Goal: Task Accomplishment & Management: Complete application form

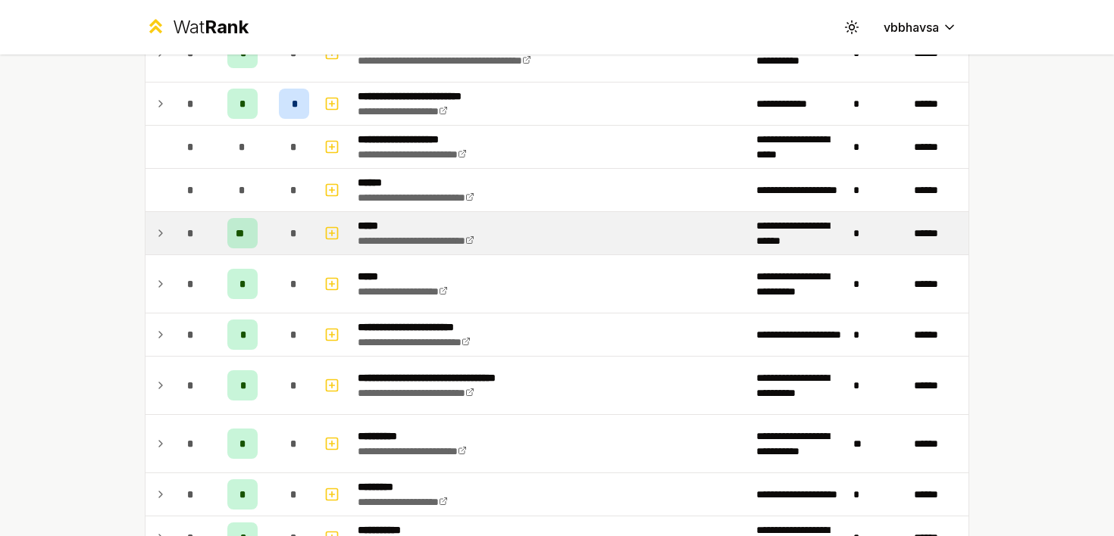
scroll to position [751, 0]
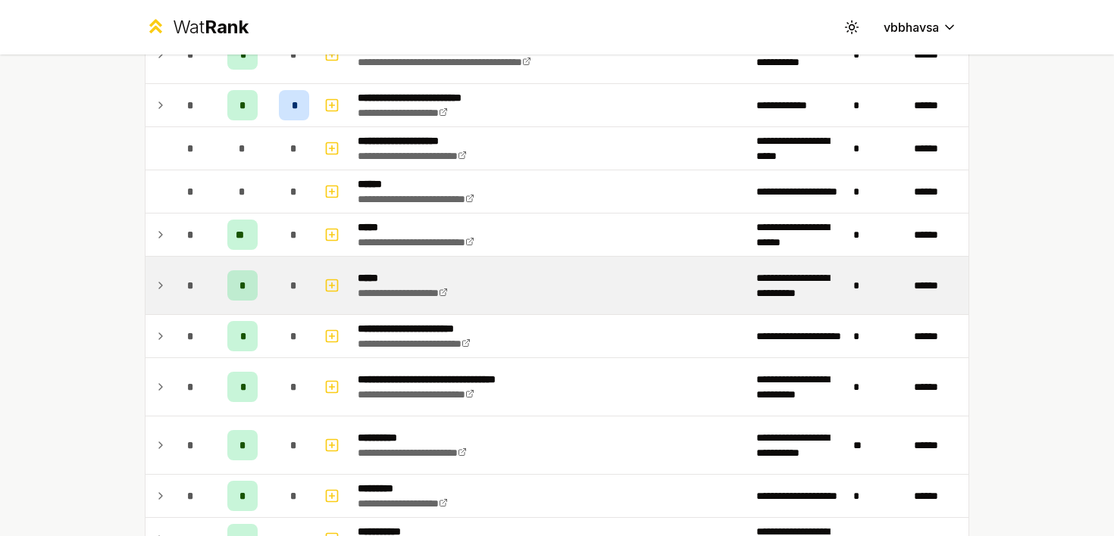
click at [162, 285] on icon at bounding box center [161, 285] width 12 height 18
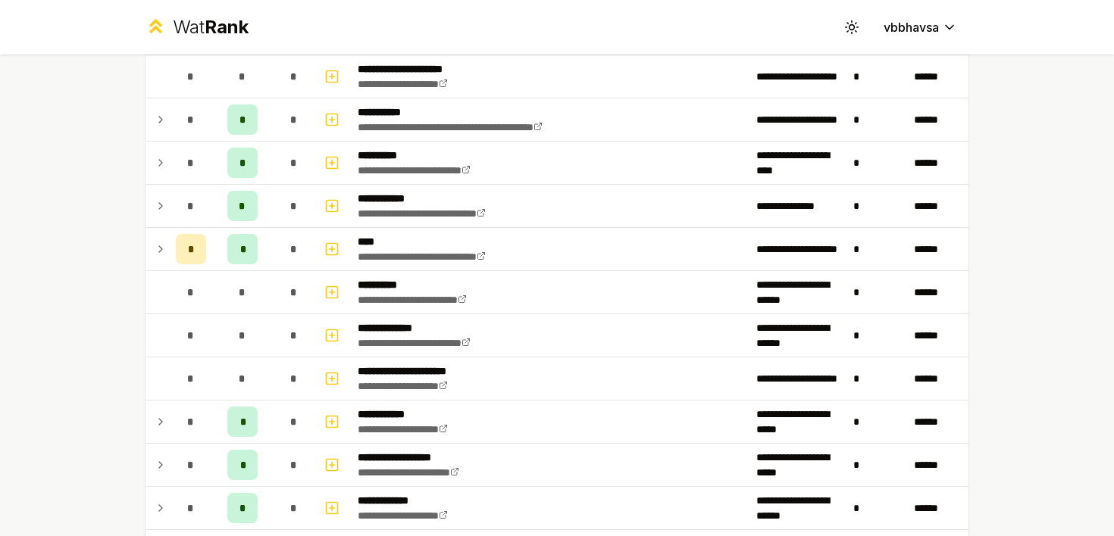
scroll to position [1851, 0]
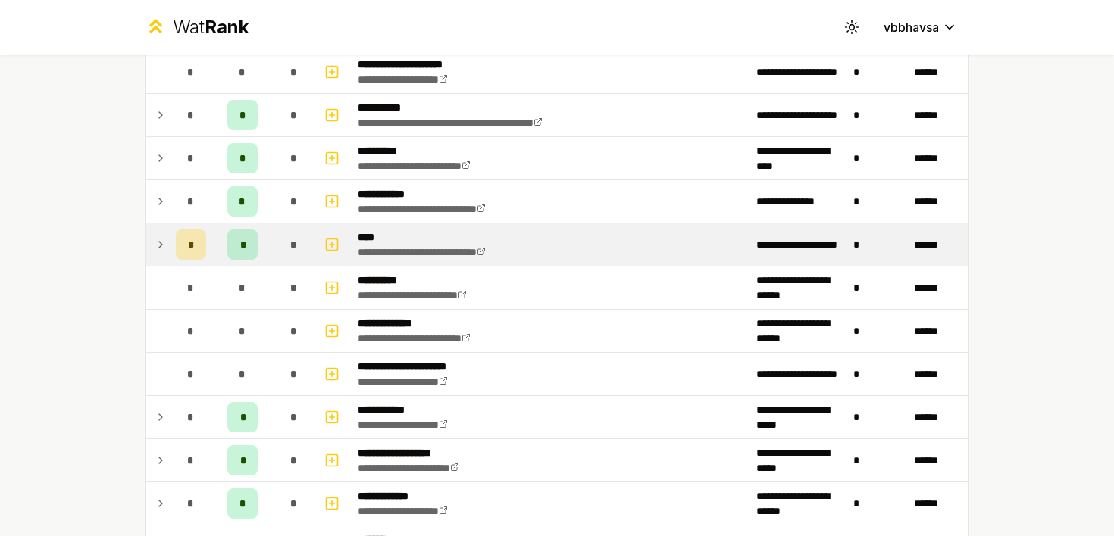
click at [163, 239] on icon at bounding box center [161, 245] width 12 height 18
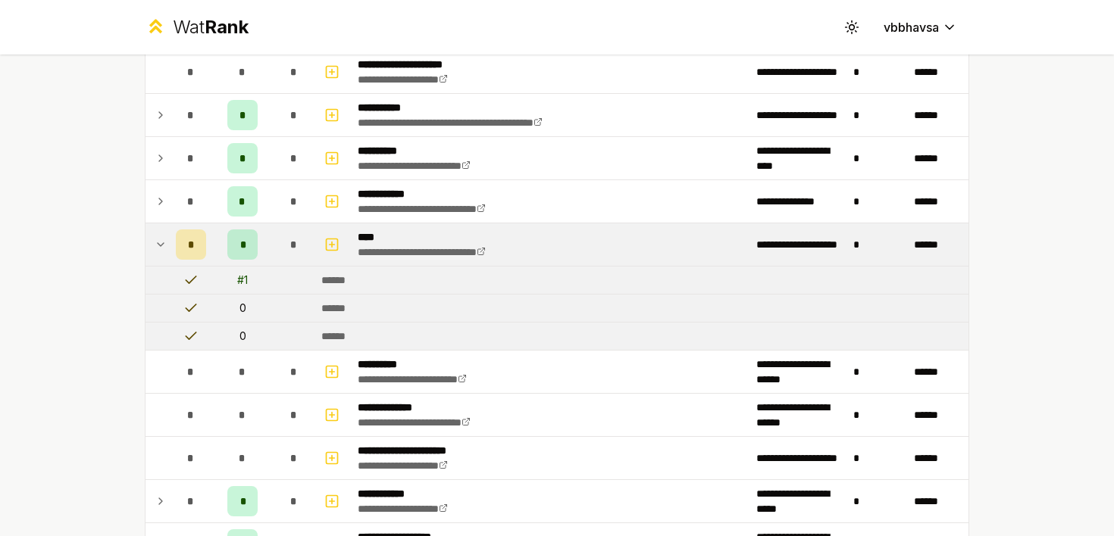
click at [163, 239] on icon at bounding box center [161, 245] width 12 height 18
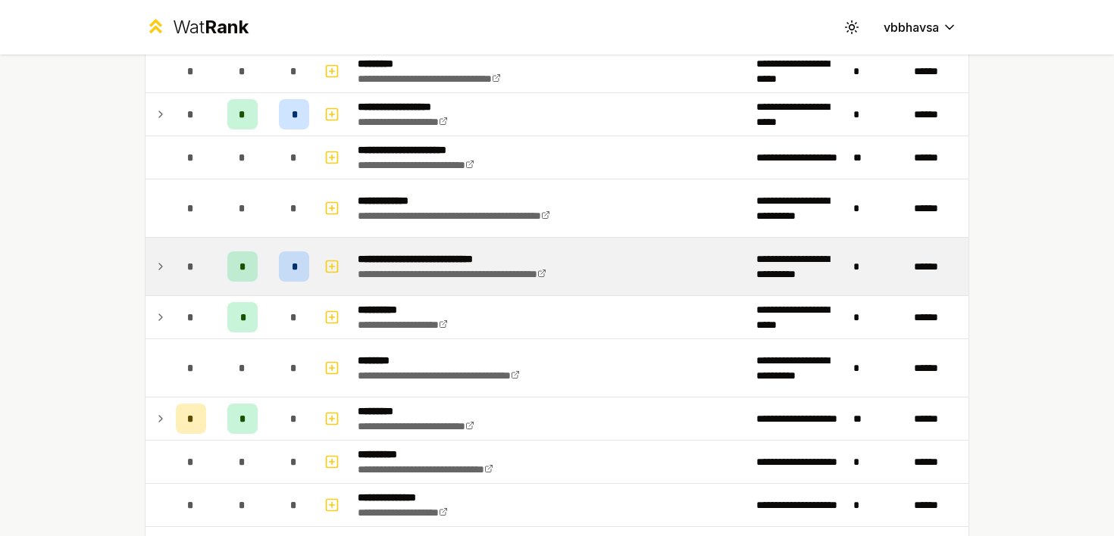
scroll to position [2328, 0]
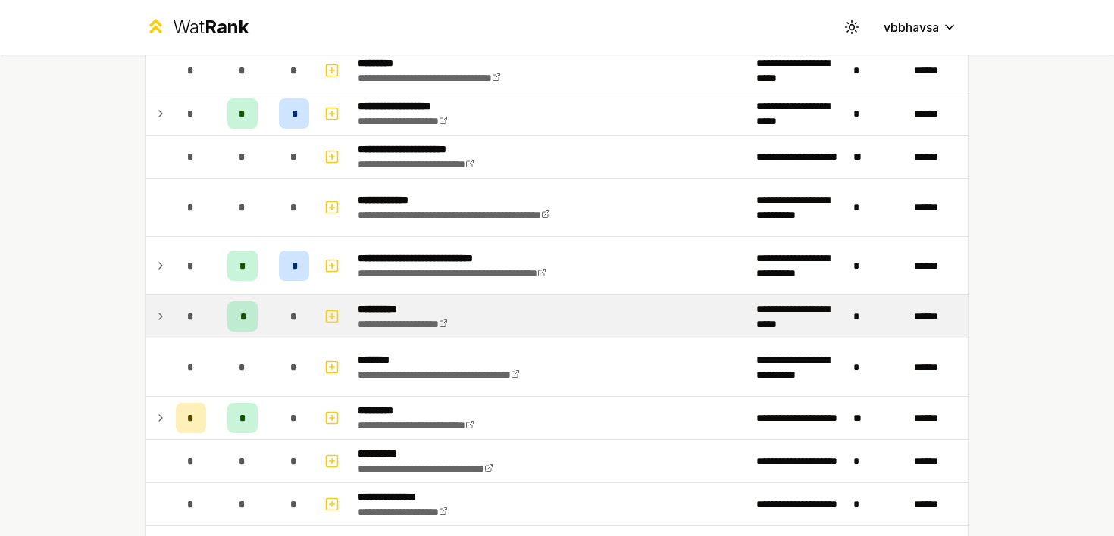
click at [161, 319] on icon at bounding box center [161, 317] width 12 height 18
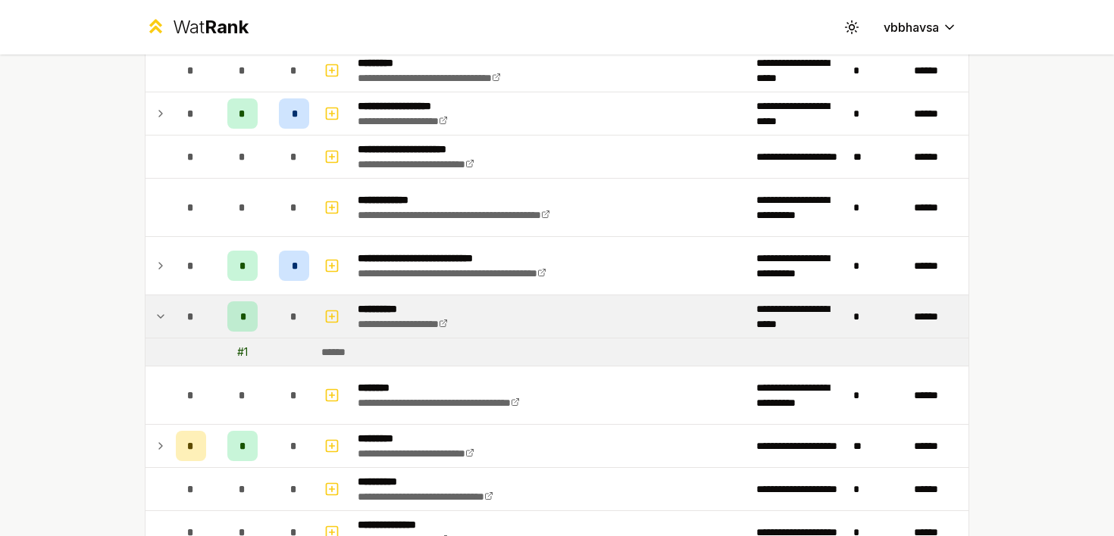
click at [165, 321] on icon at bounding box center [161, 317] width 12 height 18
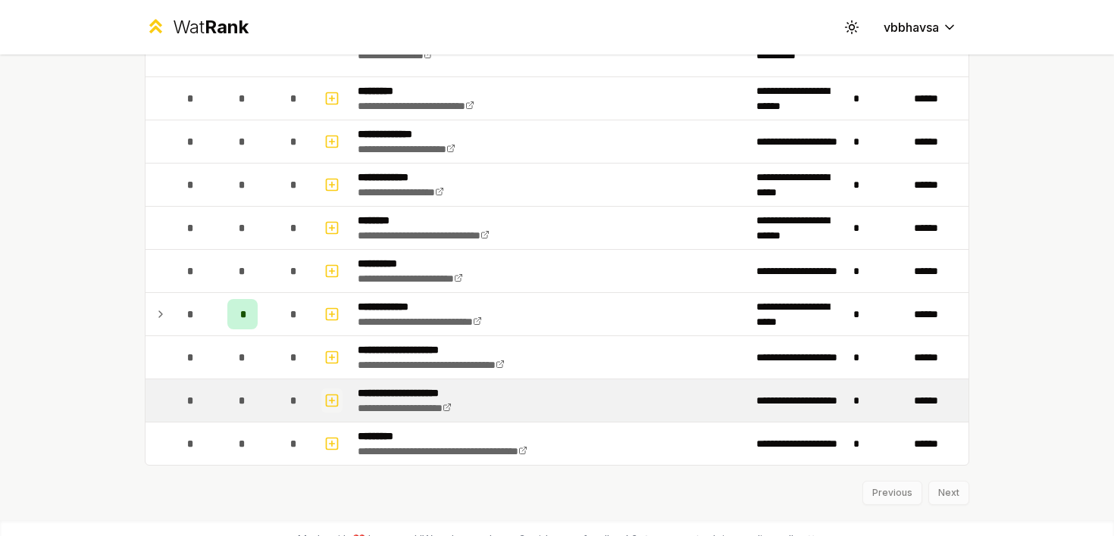
scroll to position [3090, 0]
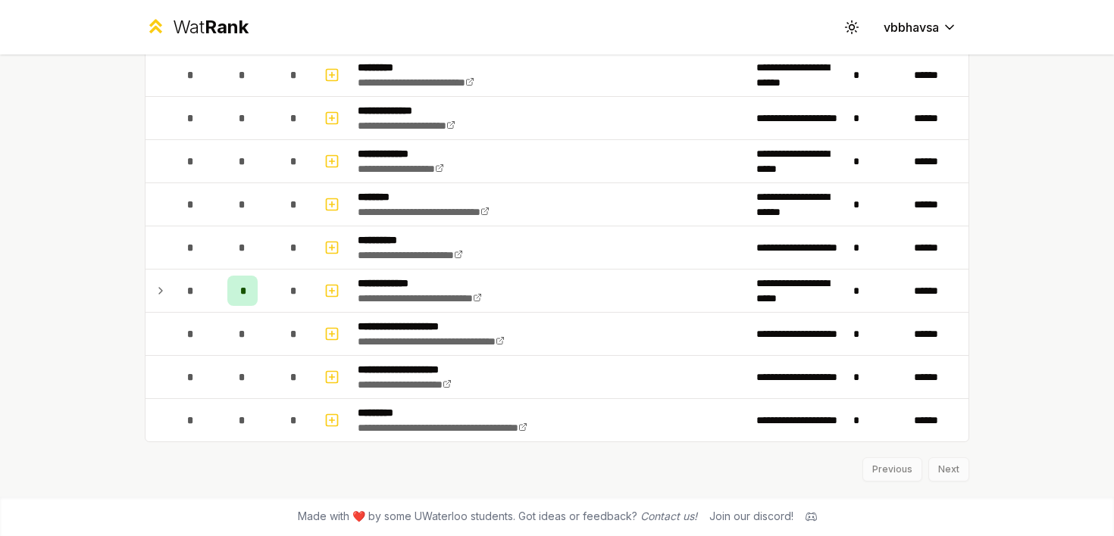
click at [950, 472] on div "Previous Next" at bounding box center [557, 461] width 824 height 39
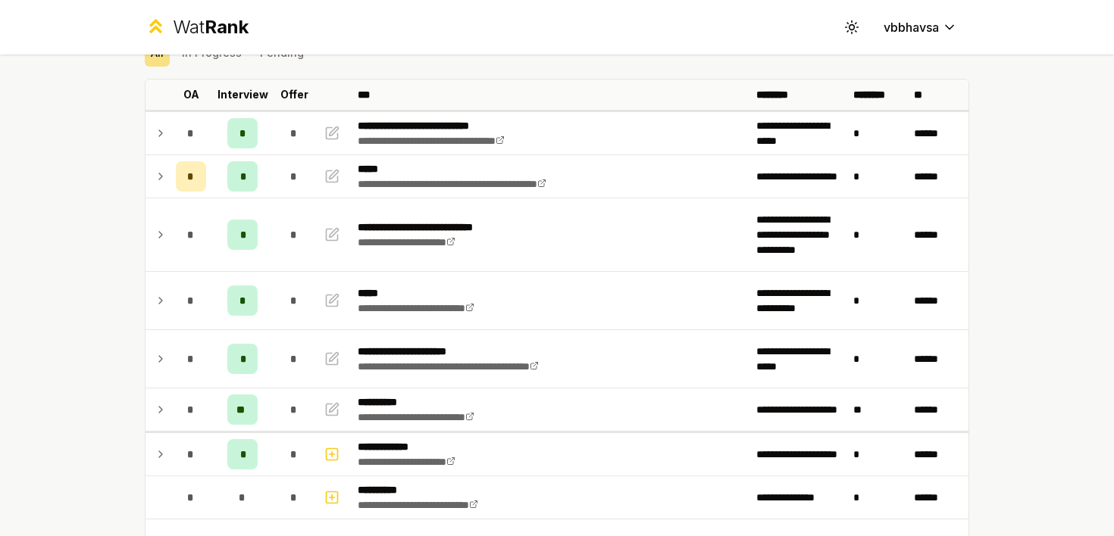
scroll to position [0, 0]
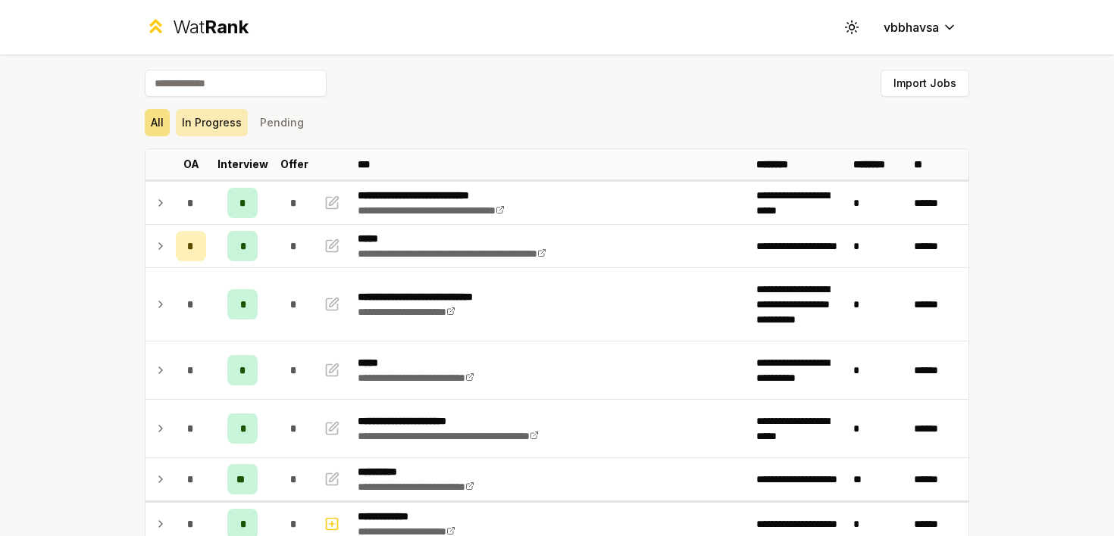
click at [232, 120] on button "In Progress" at bounding box center [212, 122] width 72 height 27
click at [283, 120] on button "Pending" at bounding box center [282, 122] width 56 height 27
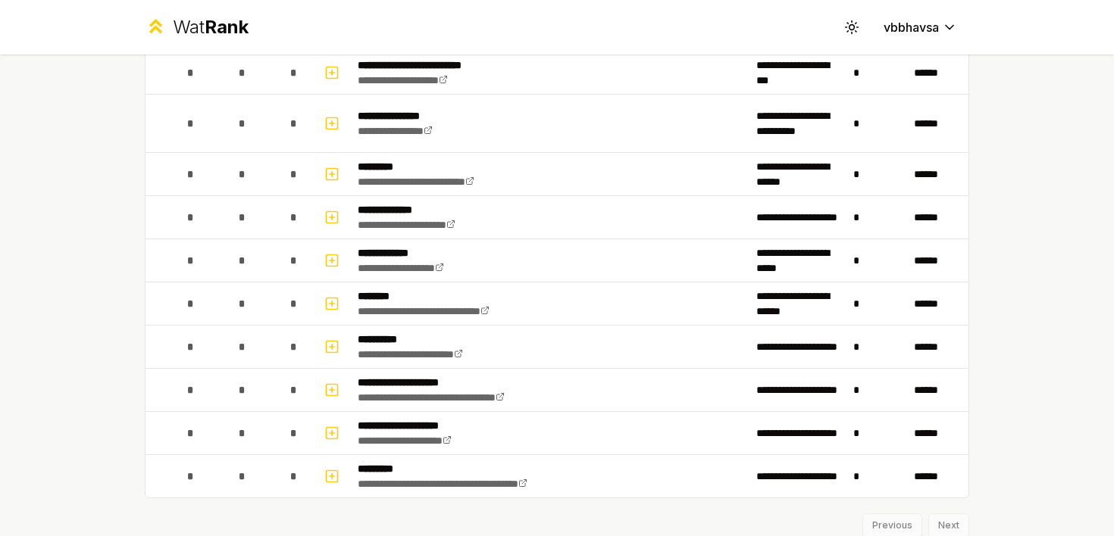
scroll to position [1342, 0]
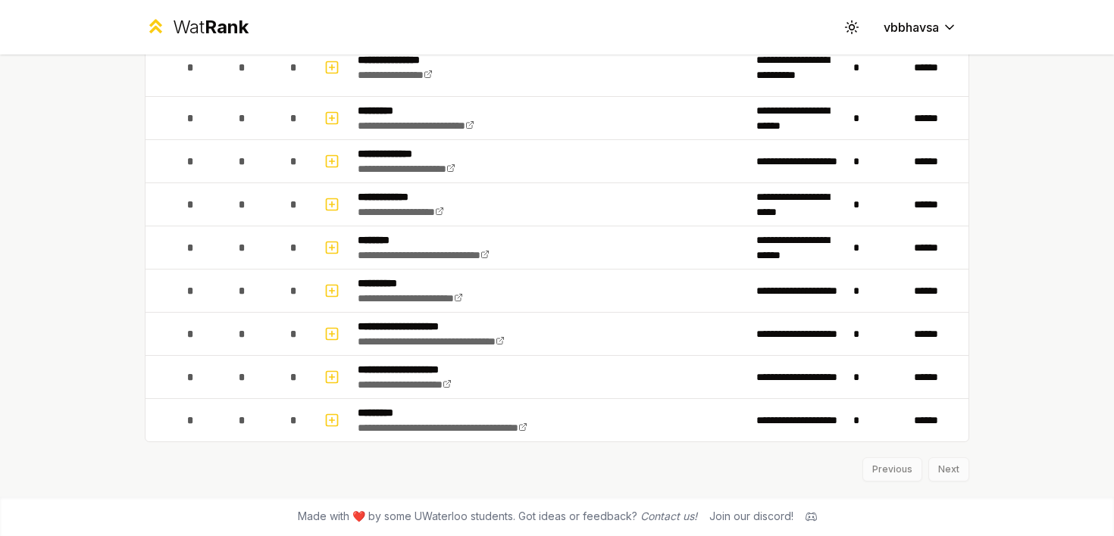
click at [942, 470] on div "Previous Next" at bounding box center [557, 461] width 824 height 39
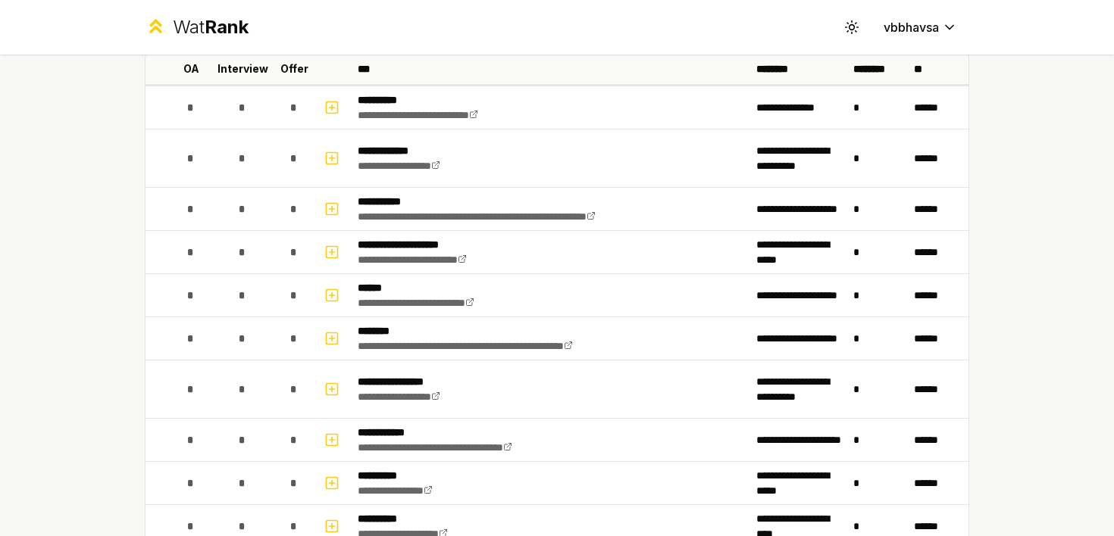
scroll to position [95, 0]
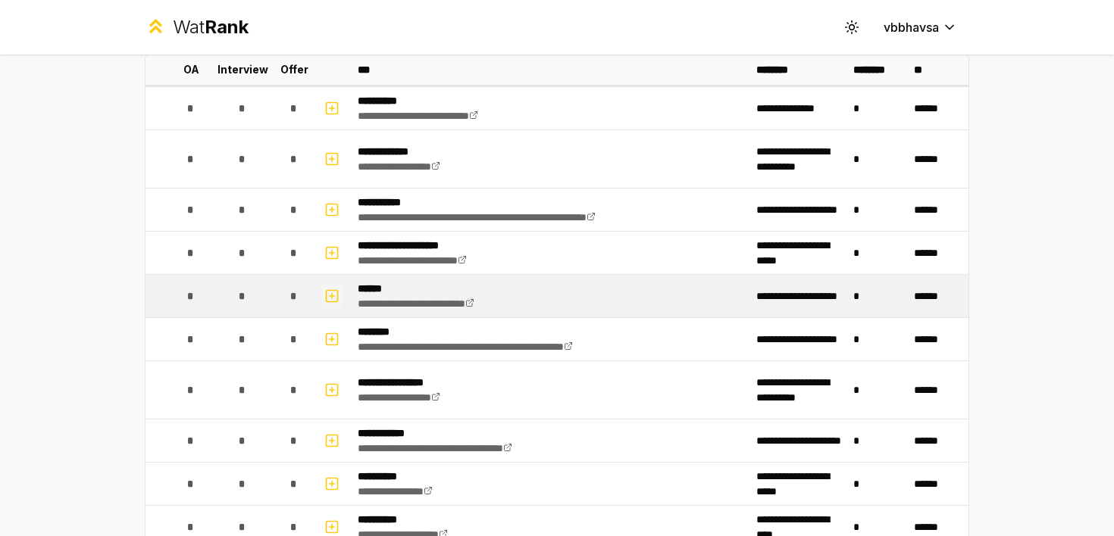
click at [330, 293] on icon "button" at bounding box center [331, 296] width 15 height 18
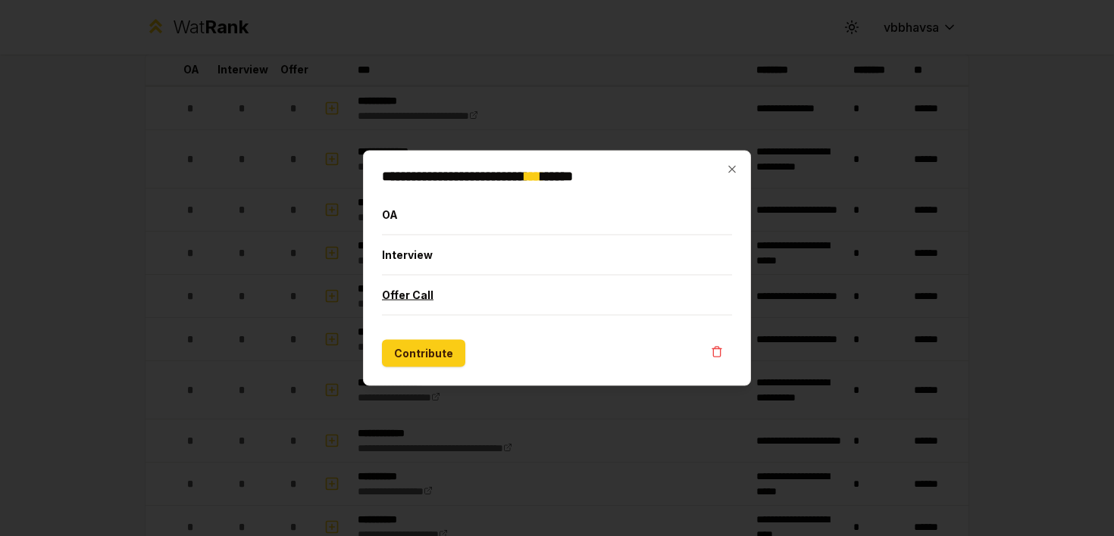
click at [433, 298] on button "Offer Call" at bounding box center [557, 295] width 350 height 39
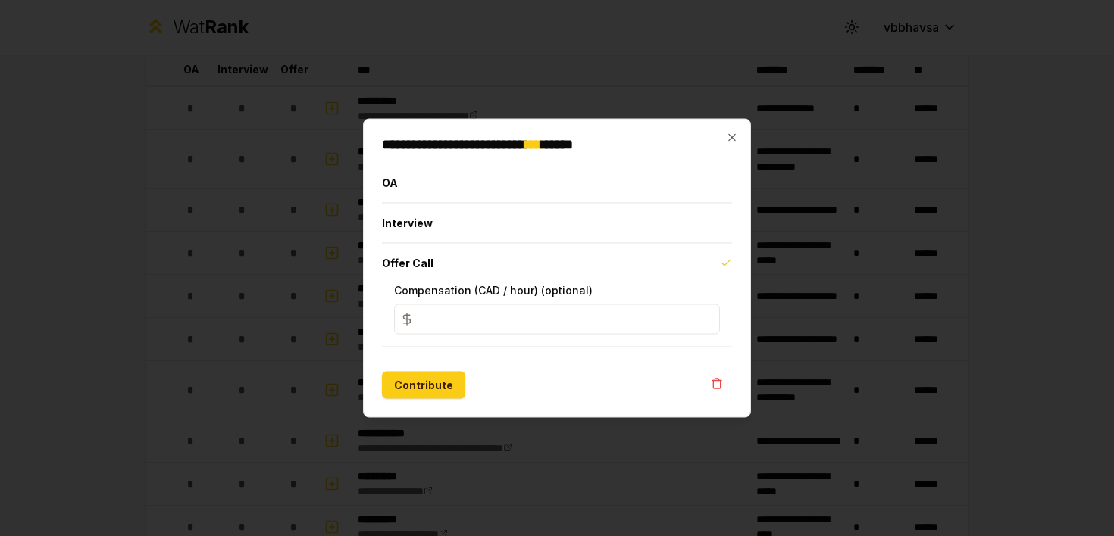
click at [442, 315] on input "*" at bounding box center [557, 320] width 326 height 30
type input "***"
click at [728, 136] on icon "button" at bounding box center [732, 138] width 12 height 12
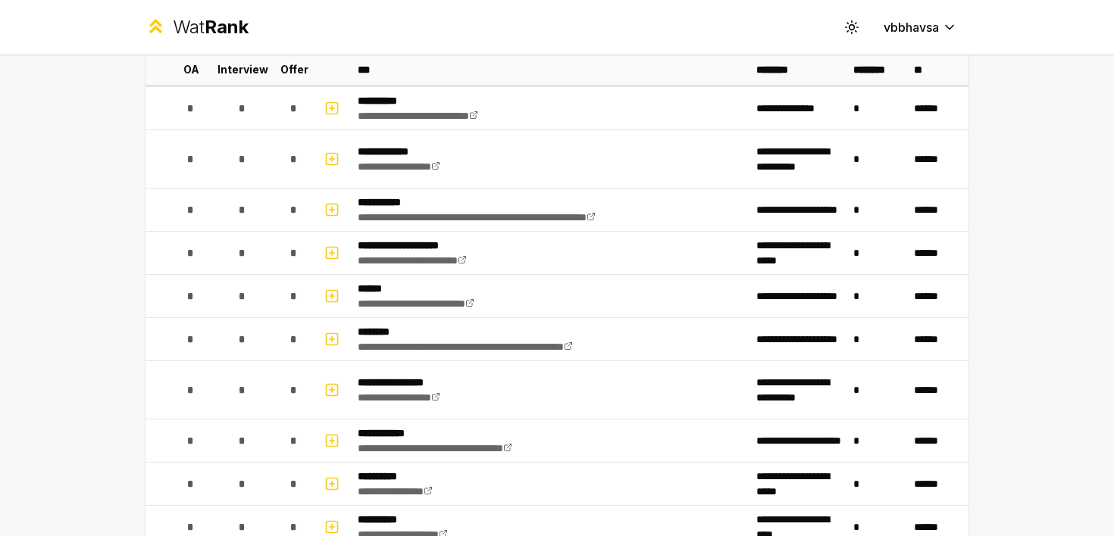
click at [205, 21] on span "Rank" at bounding box center [227, 27] width 44 height 22
